Goal: Task Accomplishment & Management: Manage account settings

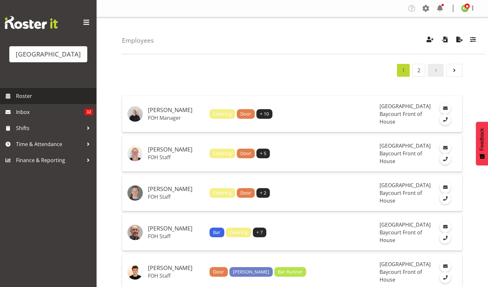
click at [21, 101] on span "Roster" at bounding box center [54, 96] width 77 height 10
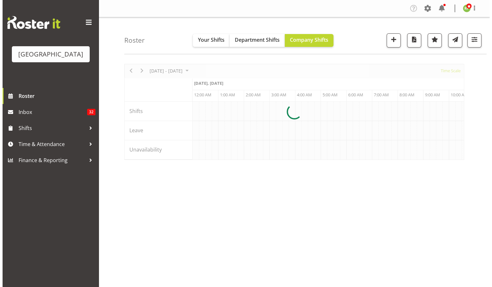
scroll to position [0, 616]
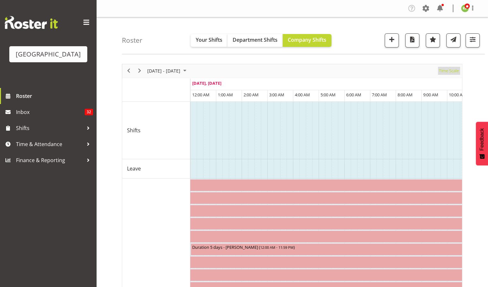
click at [451, 71] on span "Time Scale" at bounding box center [448, 71] width 21 height 8
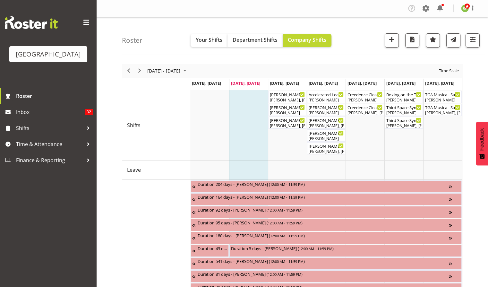
click at [202, 67] on div "[DATE] - [DATE] [DATE] Day Week Fortnight Month calendar Month Agenda Time Scale" at bounding box center [291, 70] width 339 height 13
click at [174, 71] on span "[DATE] - [DATE]" at bounding box center [164, 71] width 34 height 8
click at [212, 87] on span "next month" at bounding box center [214, 87] width 11 height 12
click at [156, 140] on span "22" at bounding box center [154, 142] width 10 height 10
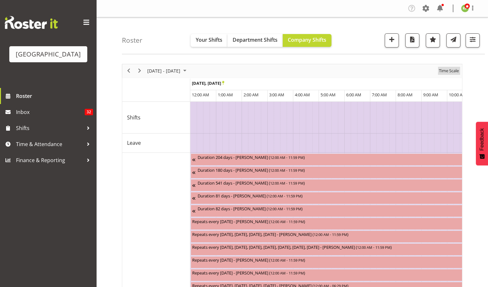
click at [448, 71] on span "Time Scale" at bounding box center [448, 71] width 21 height 8
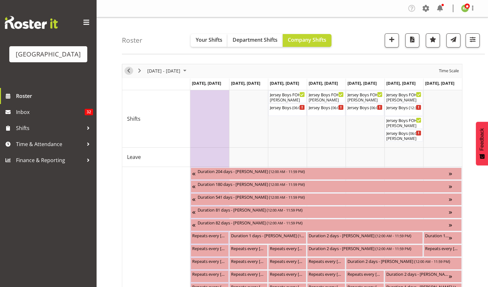
click at [129, 71] on span "Previous" at bounding box center [129, 71] width 8 height 8
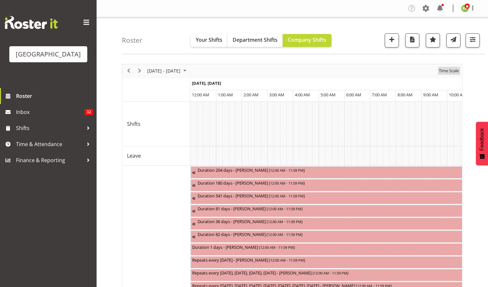
click at [446, 71] on span "Time Scale" at bounding box center [448, 71] width 21 height 8
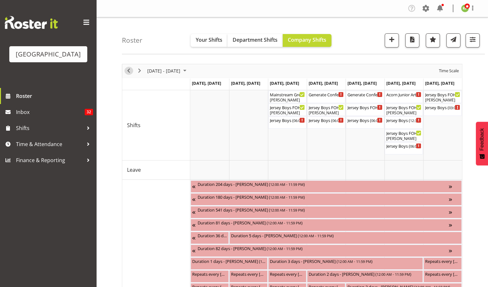
click at [130, 74] on span "Previous" at bounding box center [129, 71] width 8 height 8
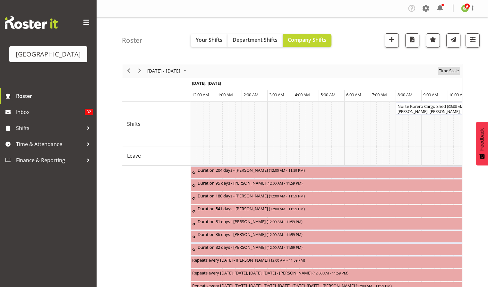
click at [450, 67] on span "Time Scale" at bounding box center [448, 71] width 21 height 8
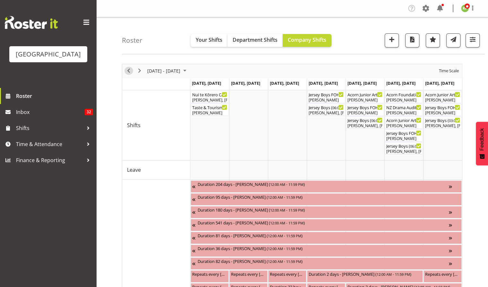
click at [129, 69] on span "Previous" at bounding box center [129, 71] width 8 height 8
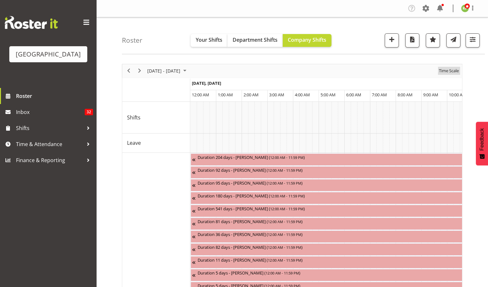
click at [448, 69] on span "Time Scale" at bounding box center [448, 71] width 21 height 8
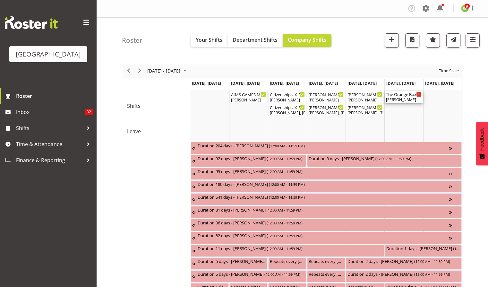
click at [398, 103] on div "The Orange Box ( 07:00 AM - 02:00 PM ) [PERSON_NAME]" at bounding box center [403, 97] width 38 height 12
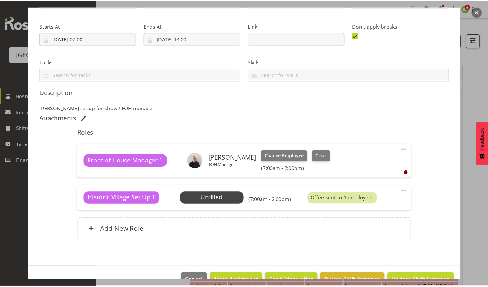
scroll to position [106, 0]
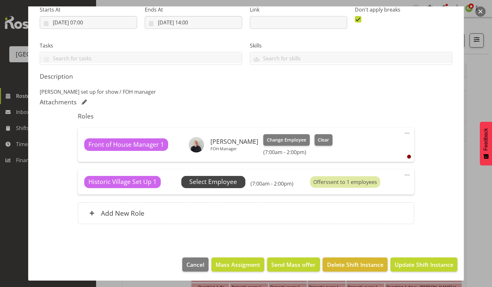
click at [218, 180] on span "Select Employee" at bounding box center [213, 181] width 48 height 9
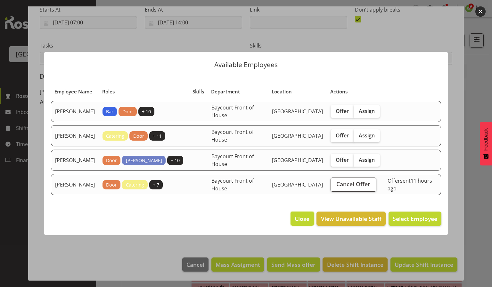
drag, startPoint x: 302, startPoint y: 222, endPoint x: 301, endPoint y: 226, distance: 3.9
click at [301, 222] on span "Close" at bounding box center [302, 218] width 15 height 8
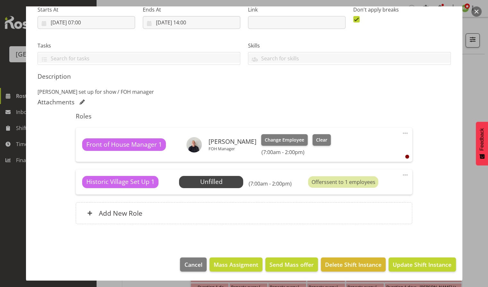
click at [402, 173] on span at bounding box center [405, 175] width 8 height 8
click at [348, 186] on link "Edit" at bounding box center [378, 189] width 62 height 12
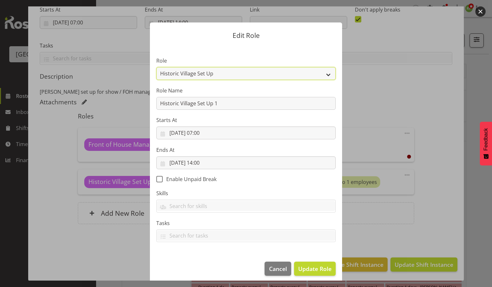
click at [326, 73] on select "Audio Bar Bar Runner Bar Training Box Office Cargo Shed Venue Rep Catering Door…" at bounding box center [246, 73] width 180 height 13
select select "1348"
click at [156, 67] on select "Audio Bar Bar Runner Bar Training Box Office Cargo Shed Venue Rep Catering Door…" at bounding box center [246, 73] width 180 height 13
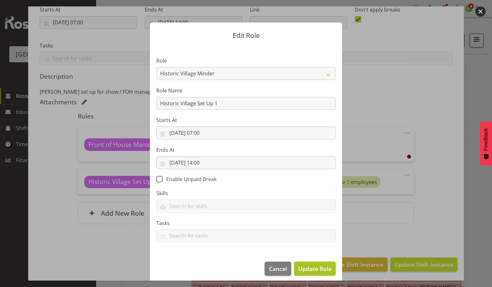
click at [306, 269] on span "Update Role" at bounding box center [314, 268] width 33 height 8
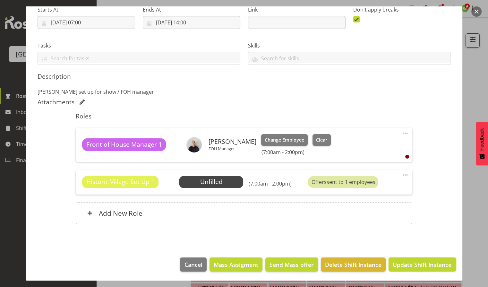
click at [420, 265] on span "Update Shift Instance" at bounding box center [421, 264] width 59 height 8
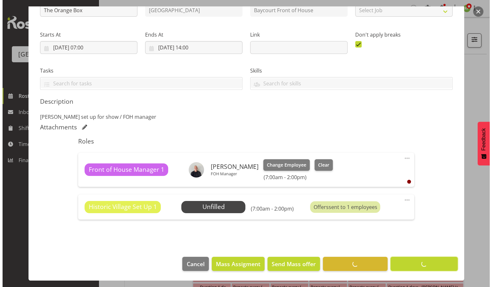
scroll to position [81, 0]
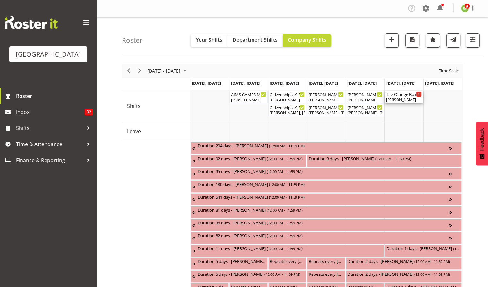
click at [404, 99] on div "[PERSON_NAME]" at bounding box center [404, 100] width 36 height 6
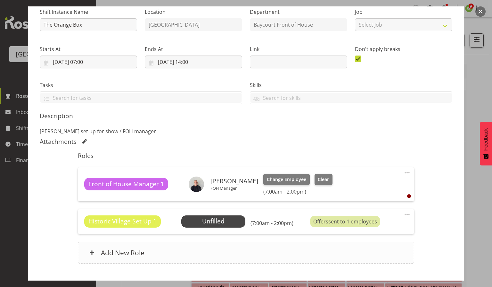
scroll to position [85, 0]
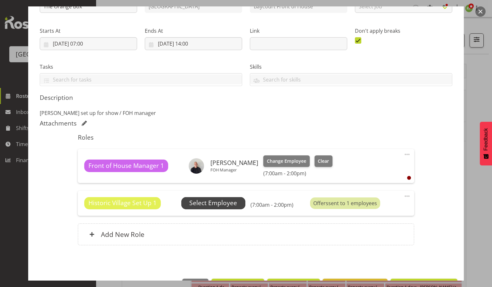
click at [206, 203] on span "Select Employee" at bounding box center [213, 202] width 48 height 9
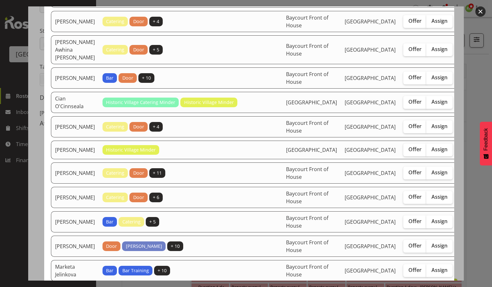
click at [482, 12] on button "button" at bounding box center [481, 11] width 10 height 10
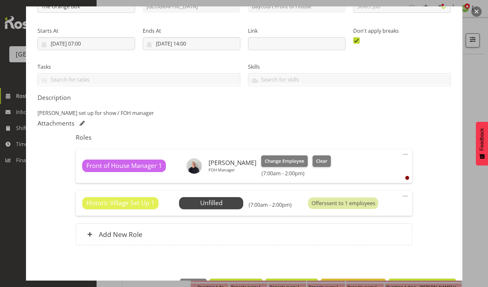
click at [476, 13] on button "button" at bounding box center [476, 11] width 10 height 10
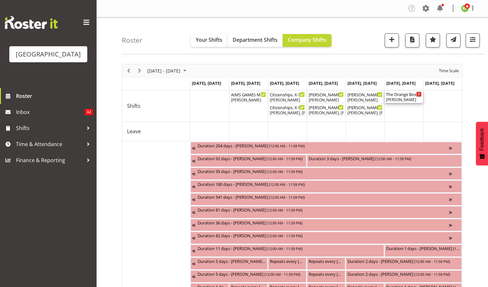
click at [401, 94] on div "The Orange Box ( 07:00 AM - 02:00 PM )" at bounding box center [404, 94] width 36 height 6
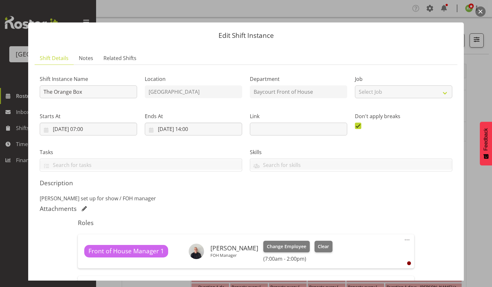
drag, startPoint x: 478, startPoint y: 10, endPoint x: 477, endPoint y: 13, distance: 3.7
click at [479, 10] on button "button" at bounding box center [481, 11] width 10 height 10
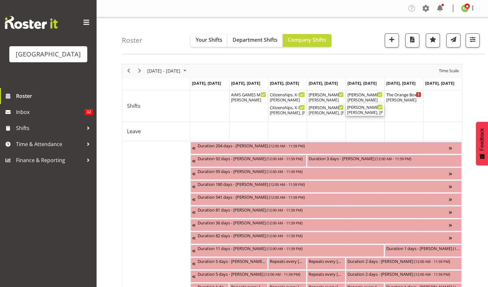
click at [360, 113] on div "[PERSON_NAME], [PERSON_NAME], [PERSON_NAME], [PERSON_NAME], [PERSON_NAME], [PER…" at bounding box center [365, 113] width 36 height 6
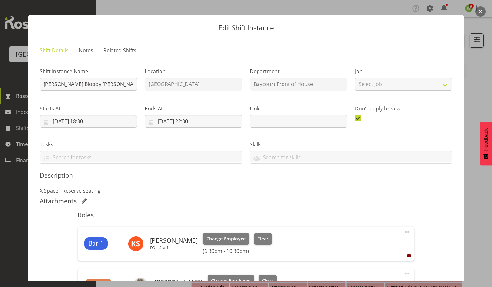
scroll to position [0, 0]
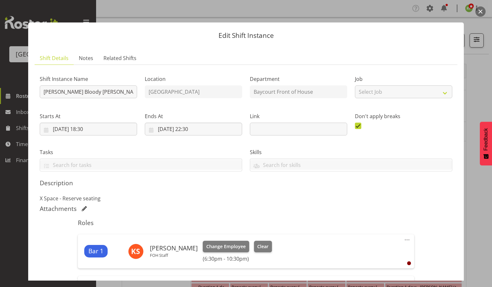
click at [482, 13] on button "button" at bounding box center [481, 11] width 10 height 10
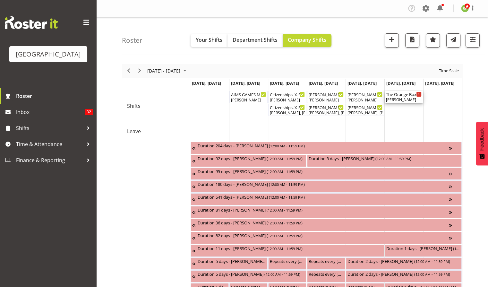
click at [402, 96] on div "The Orange Box ( 07:00 AM - 02:00 PM )" at bounding box center [404, 94] width 36 height 6
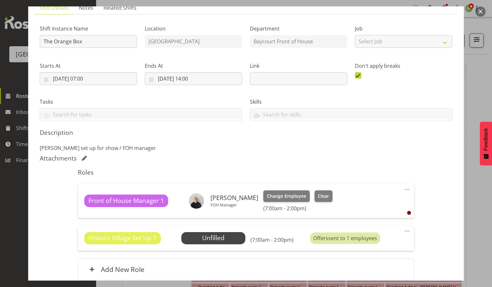
scroll to position [85, 0]
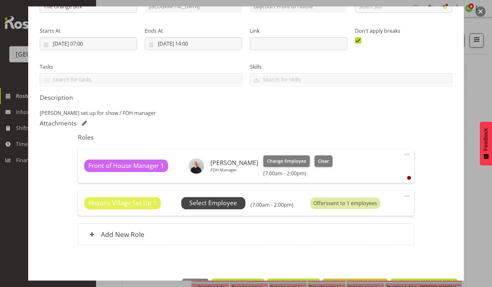
click at [218, 201] on span "Select Employee" at bounding box center [213, 202] width 48 height 9
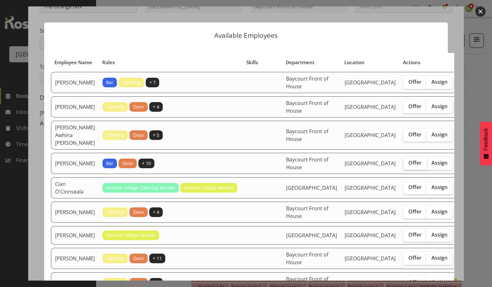
click at [404, 170] on label "Offer" at bounding box center [415, 163] width 23 height 13
click at [404, 165] on input "Offer" at bounding box center [406, 163] width 4 height 4
checkbox input "true"
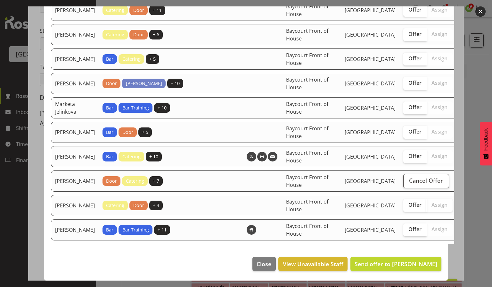
scroll to position [476, 0]
click at [409, 176] on span "Cancel Offer" at bounding box center [426, 180] width 34 height 8
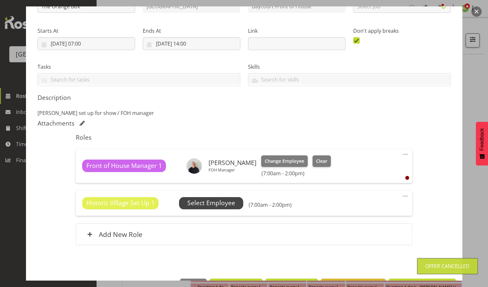
click at [217, 202] on span "Select Employee" at bounding box center [211, 202] width 48 height 9
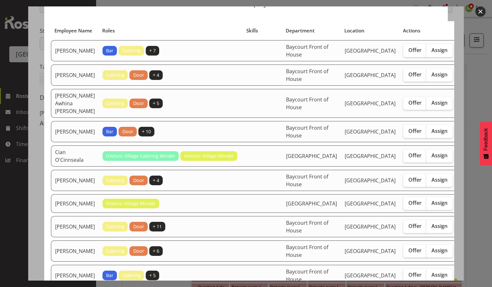
scroll to position [43, 0]
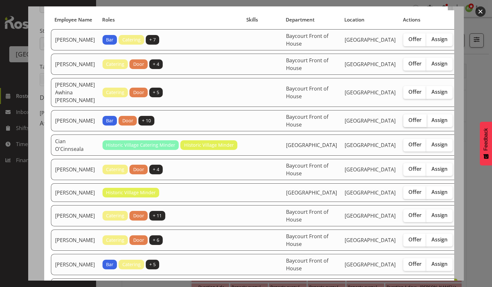
click at [409, 123] on span "Offer" at bounding box center [415, 120] width 13 height 6
click at [404, 122] on input "Offer" at bounding box center [406, 120] width 4 height 4
checkbox input "true"
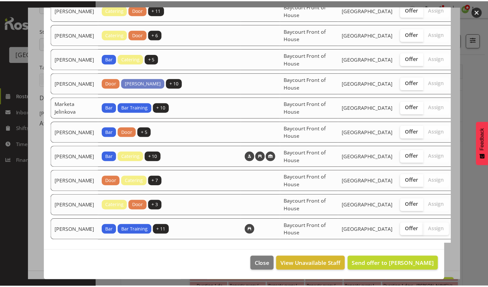
scroll to position [360, 0]
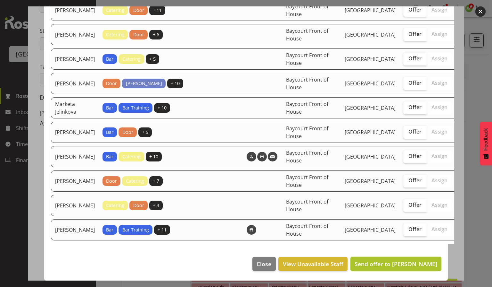
click at [396, 263] on span "Send offer to [PERSON_NAME]" at bounding box center [396, 264] width 83 height 8
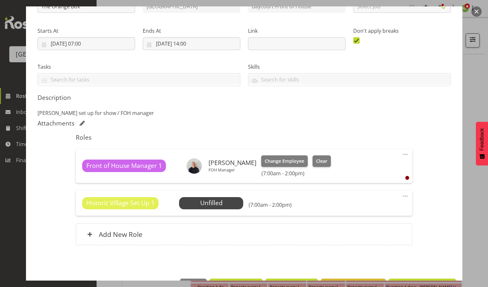
click at [481, 12] on div at bounding box center [244, 143] width 488 height 287
